Goal: Task Accomplishment & Management: Use online tool/utility

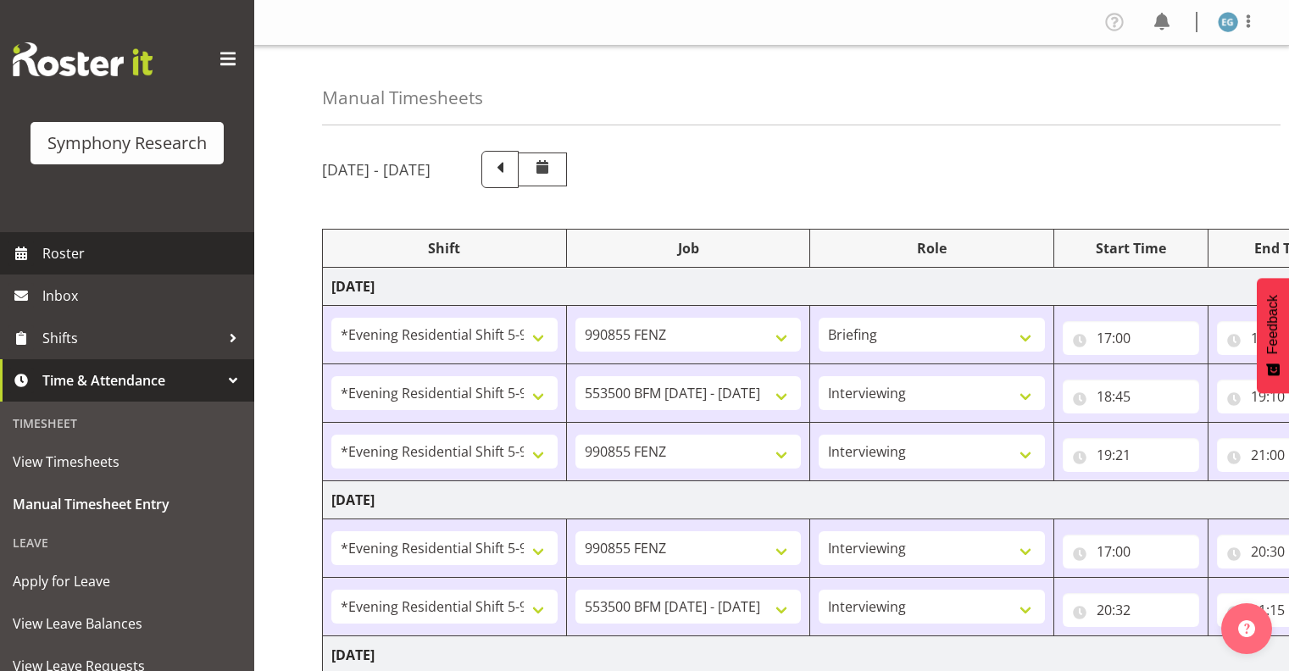
select select "48116"
select select "9636"
select select "297"
select select "48116"
select select "10242"
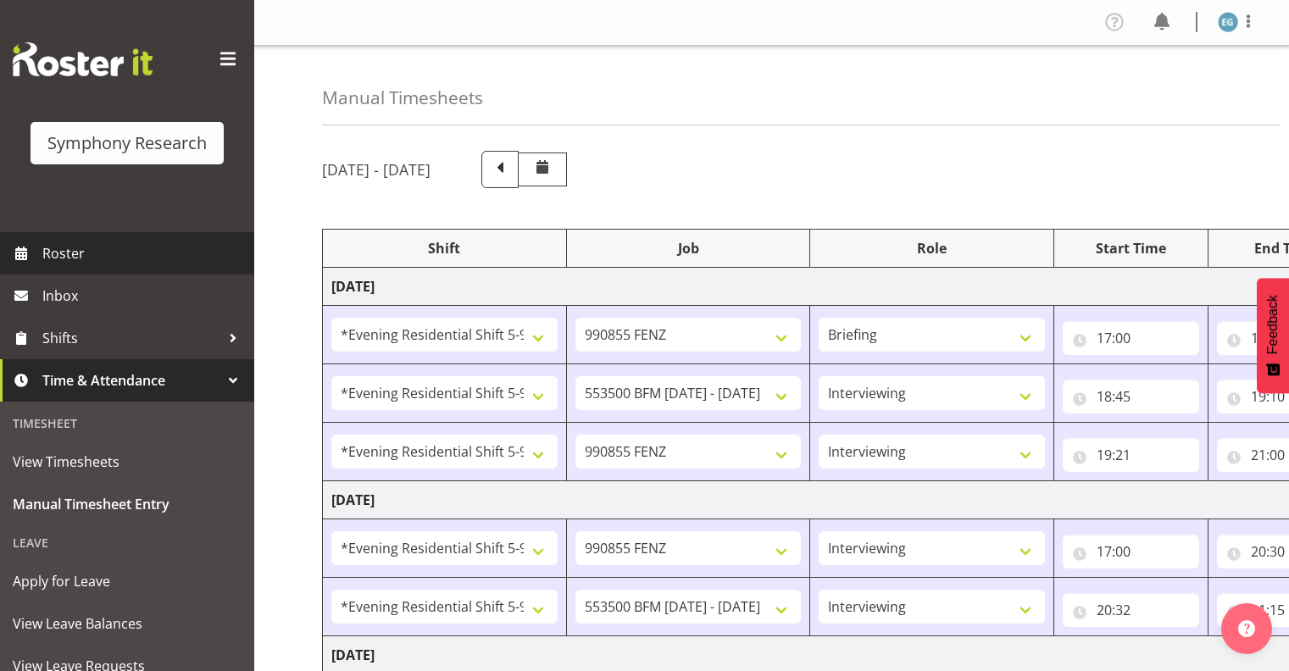
select select "48116"
select select "9636"
select select "48116"
select select "9636"
select select "48116"
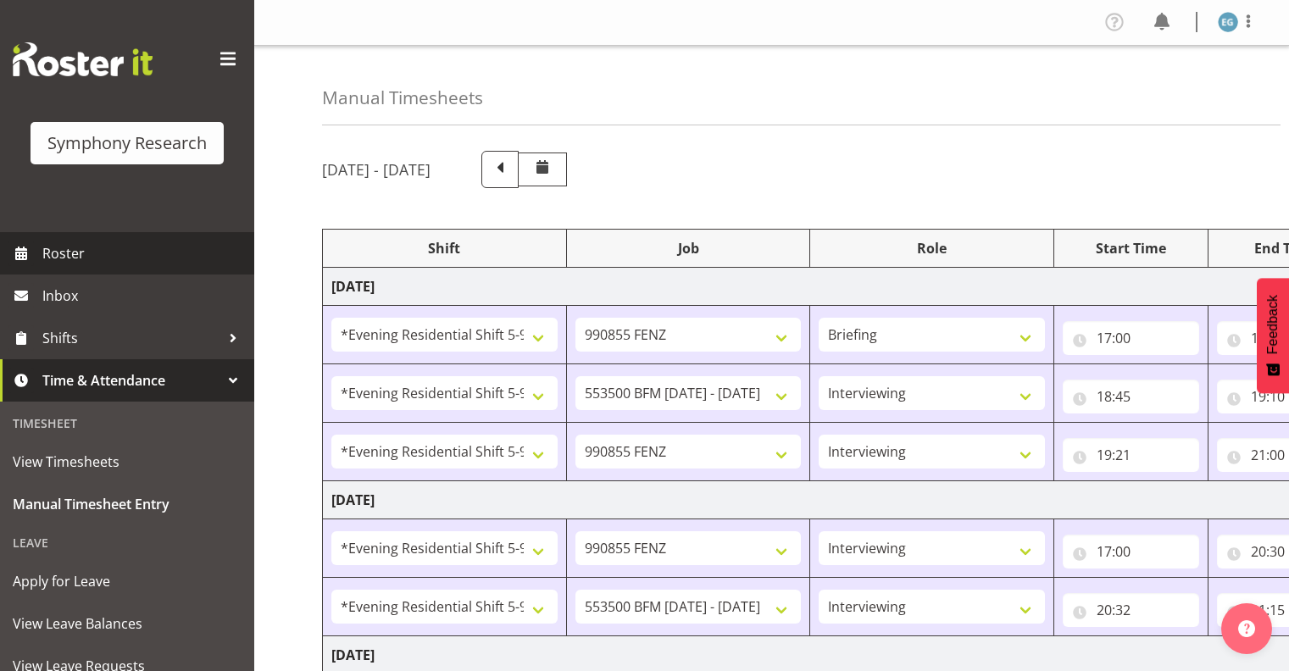
select select "10242"
select select "48116"
select select "9636"
select select "48116"
select select "10239"
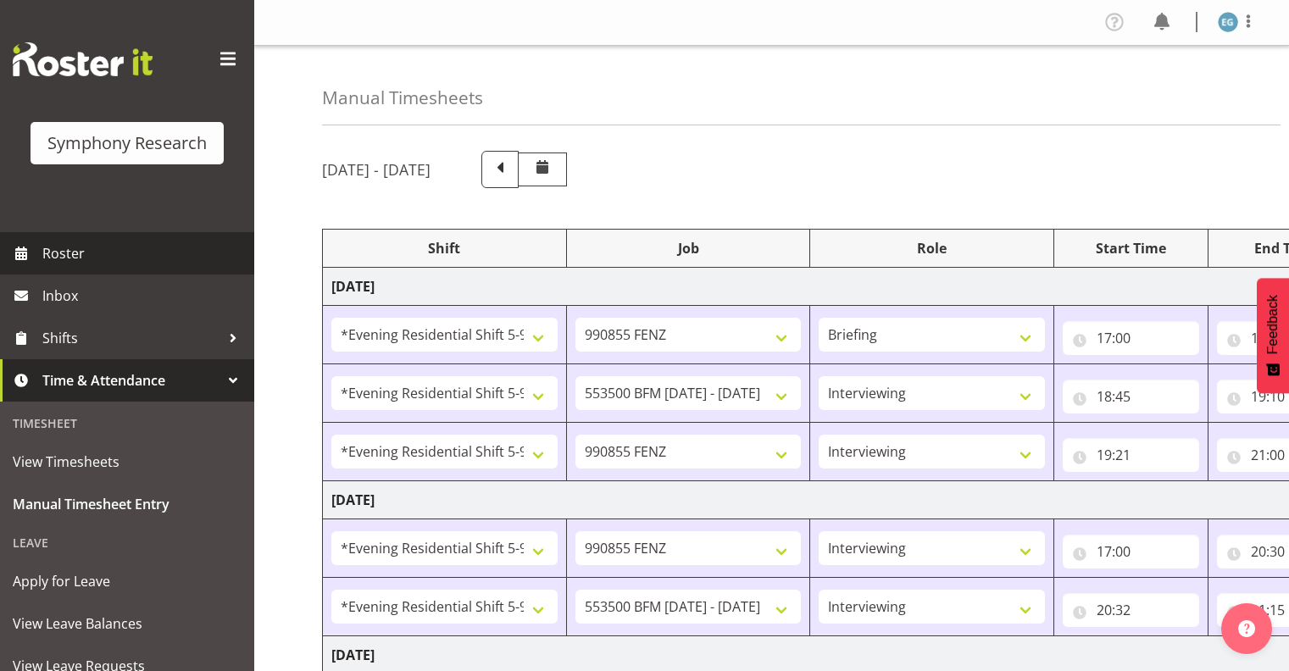
select select "297"
select select "48116"
select select "10239"
select select "48116"
select select "9636"
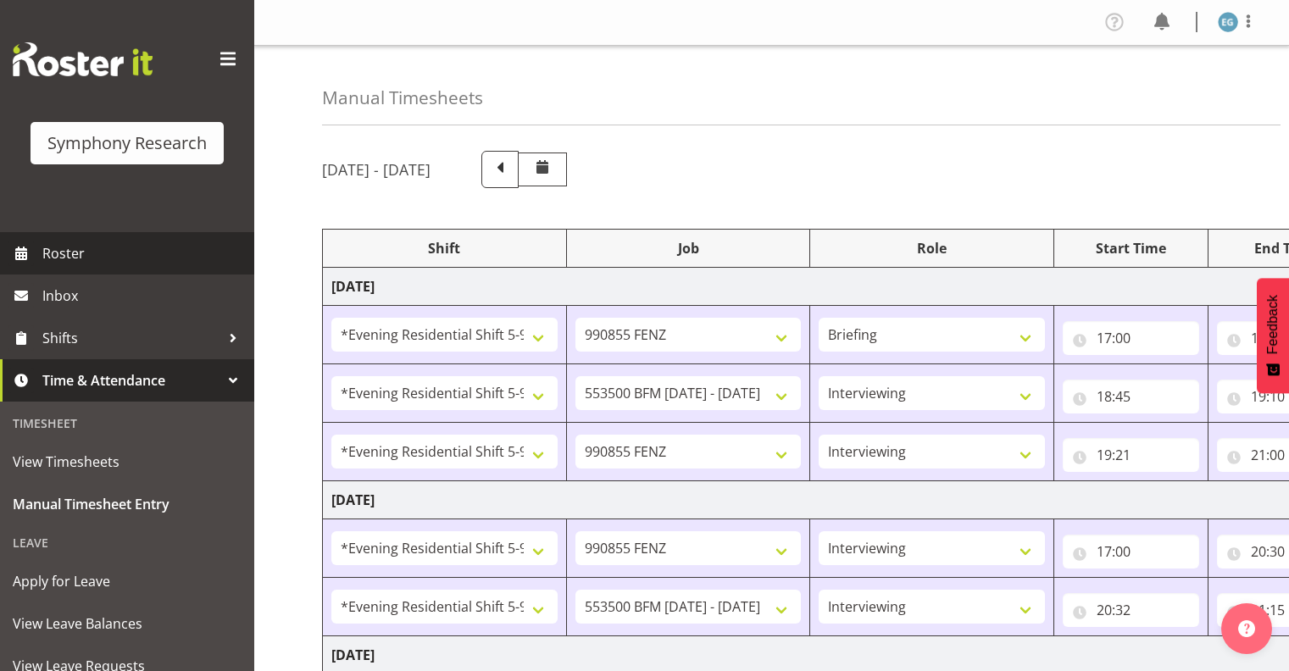
select select "13886"
select select "10239"
select select "48116"
select select "9636"
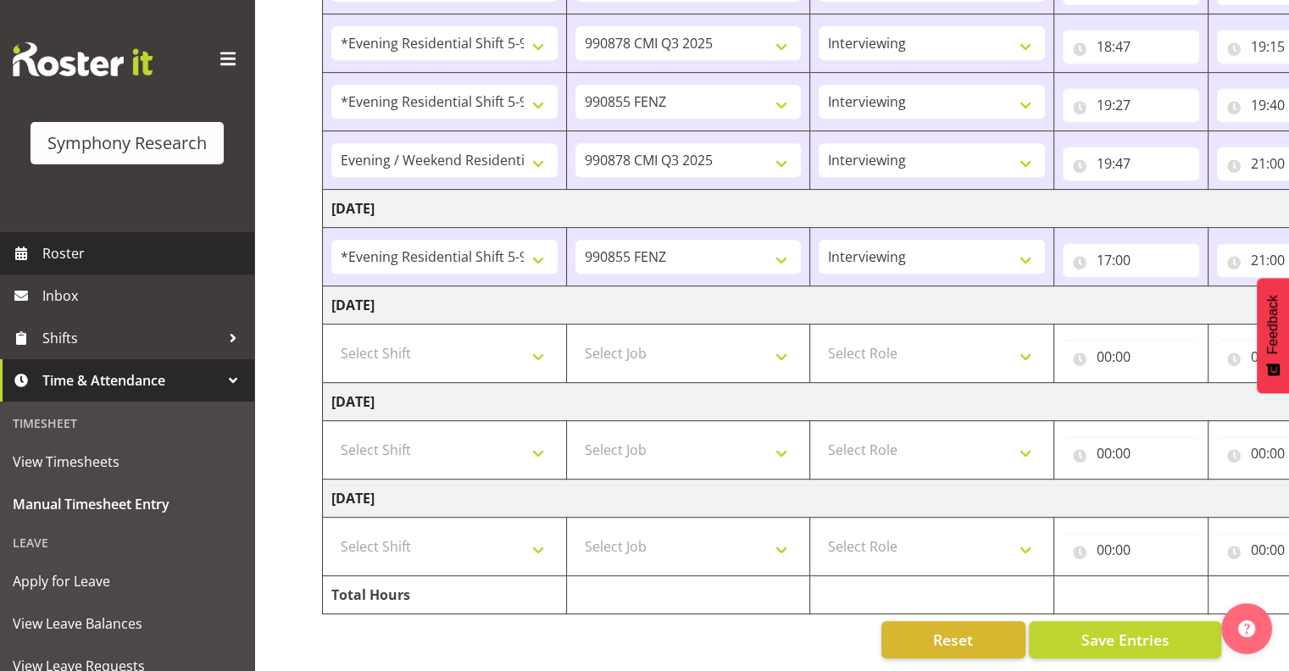
scroll to position [0, 219]
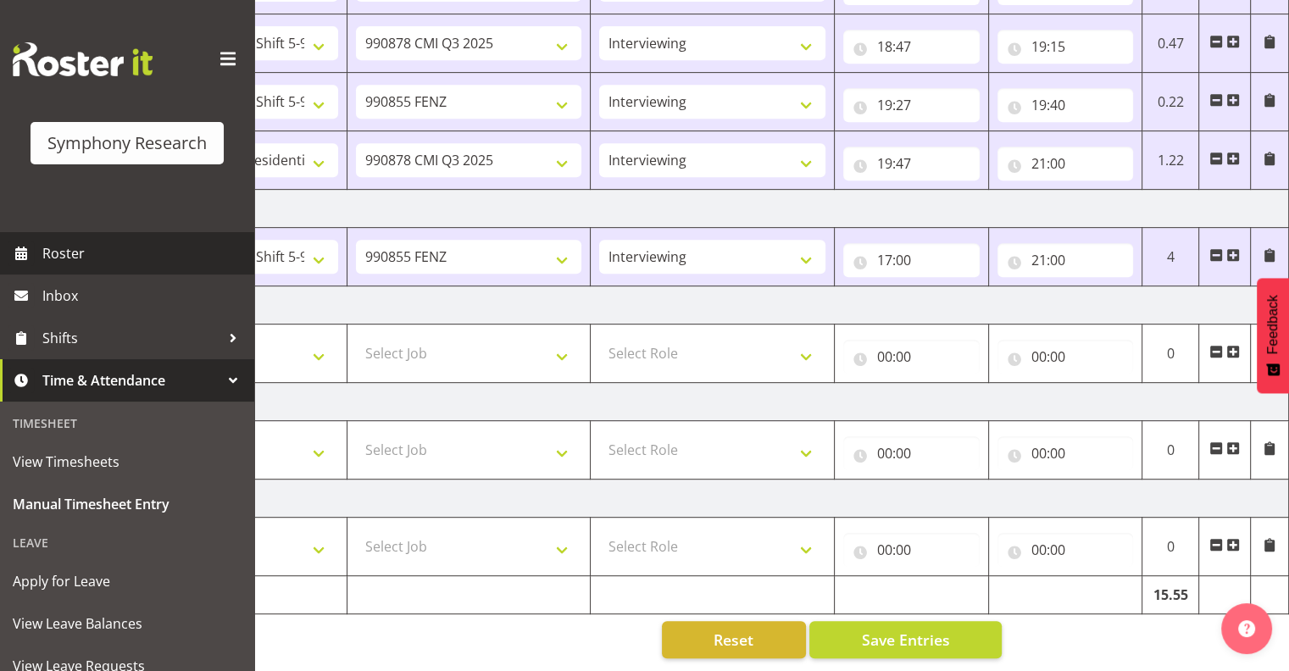
drag, startPoint x: 0, startPoint y: 0, endPoint x: 64, endPoint y: 252, distance: 259.6
click at [64, 252] on span "Roster" at bounding box center [143, 253] width 203 height 25
